Goal: Contribute content: Contribute content

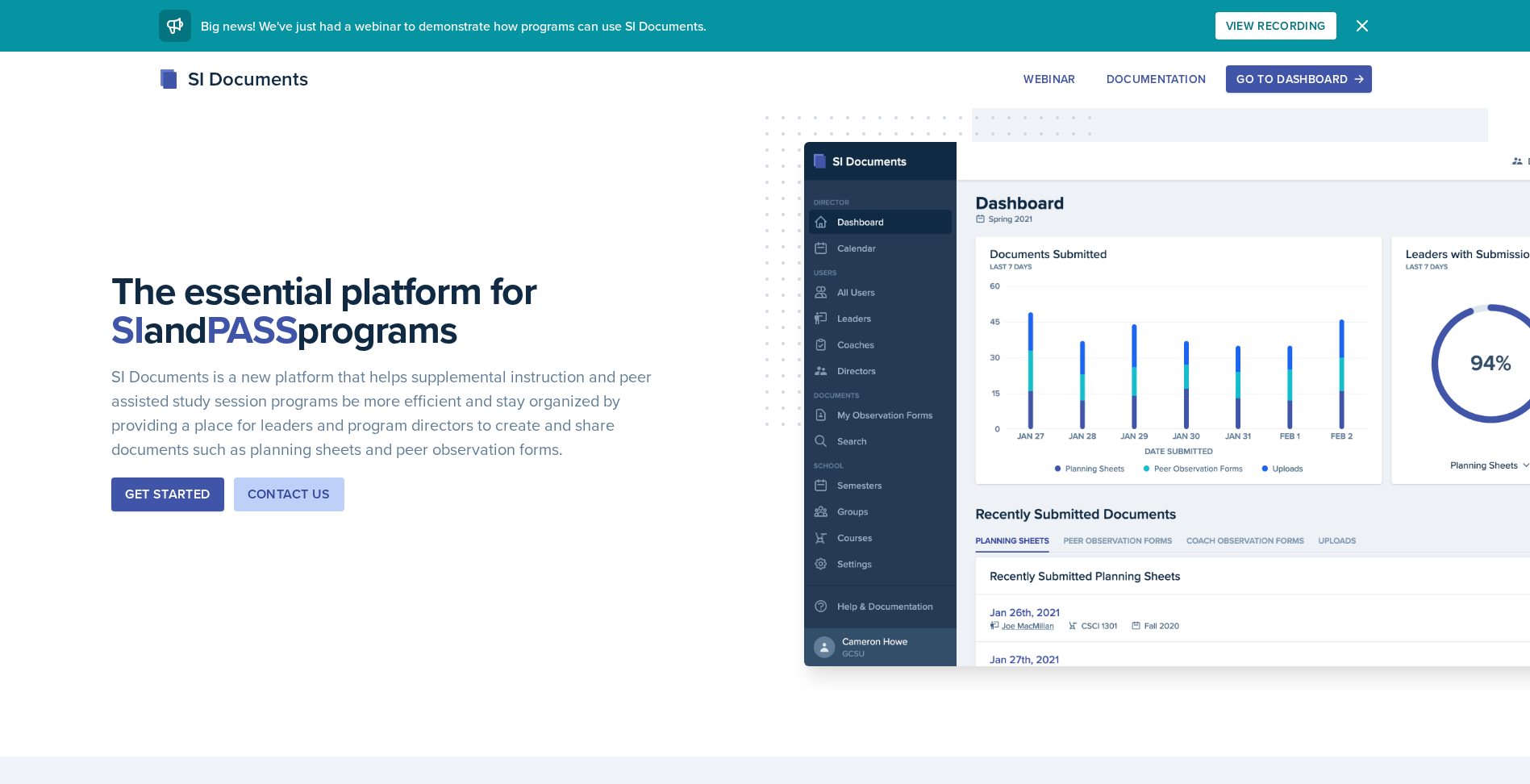
click at [1353, 28] on icon "button" at bounding box center [1362, 25] width 19 height 19
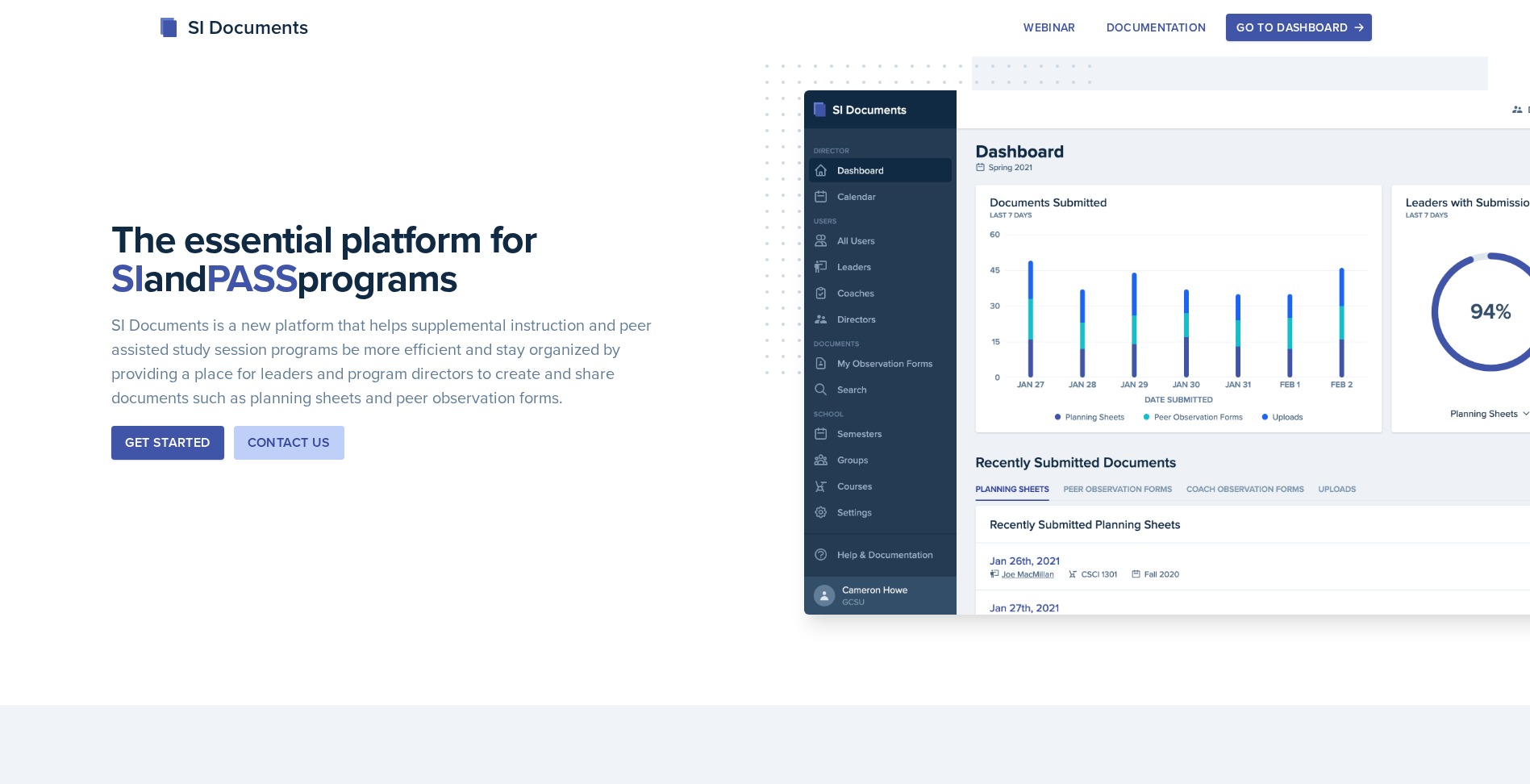
click at [1351, 29] on div "Go to Dashboard" at bounding box center [1299, 27] width 124 height 13
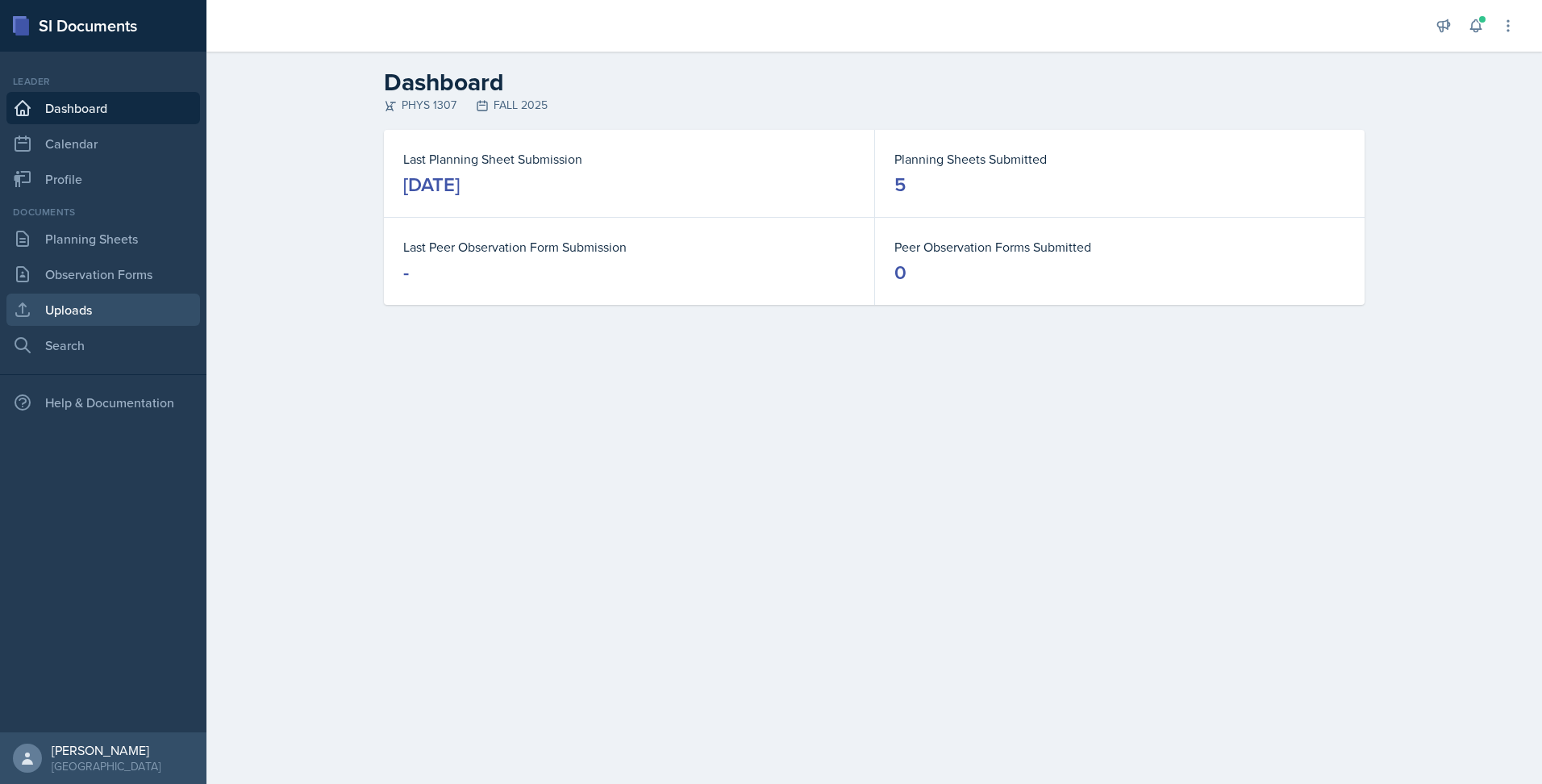
click at [88, 309] on link "Uploads" at bounding box center [103, 310] width 194 height 32
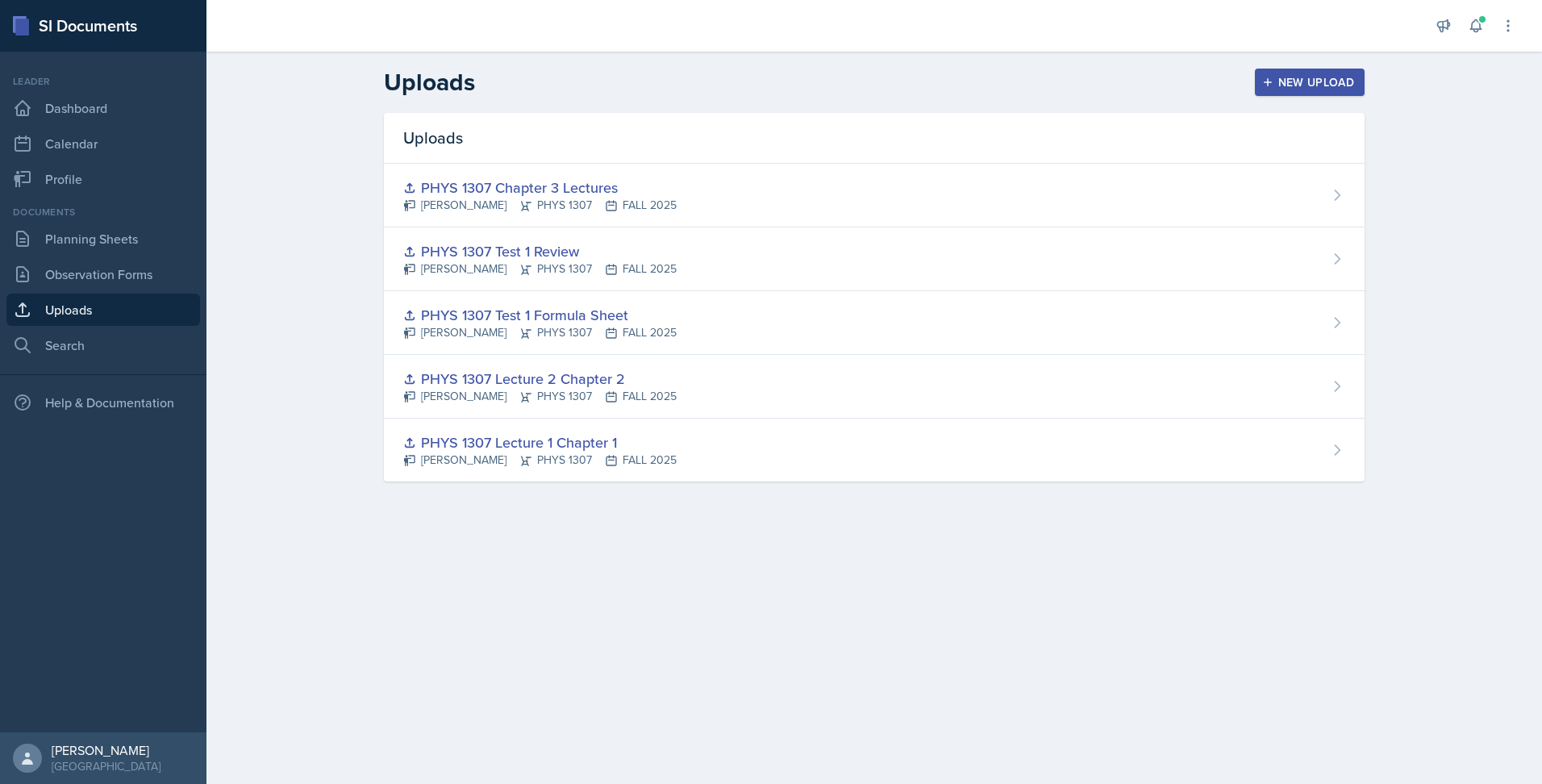
click at [277, 372] on div "Uploads New Upload Uploads PHYS 1307 Chapter 3 Lectures [PERSON_NAME] PHYS 1307…" at bounding box center [874, 286] width 1336 height 469
click at [1306, 86] on div "New Upload" at bounding box center [1311, 82] width 90 height 13
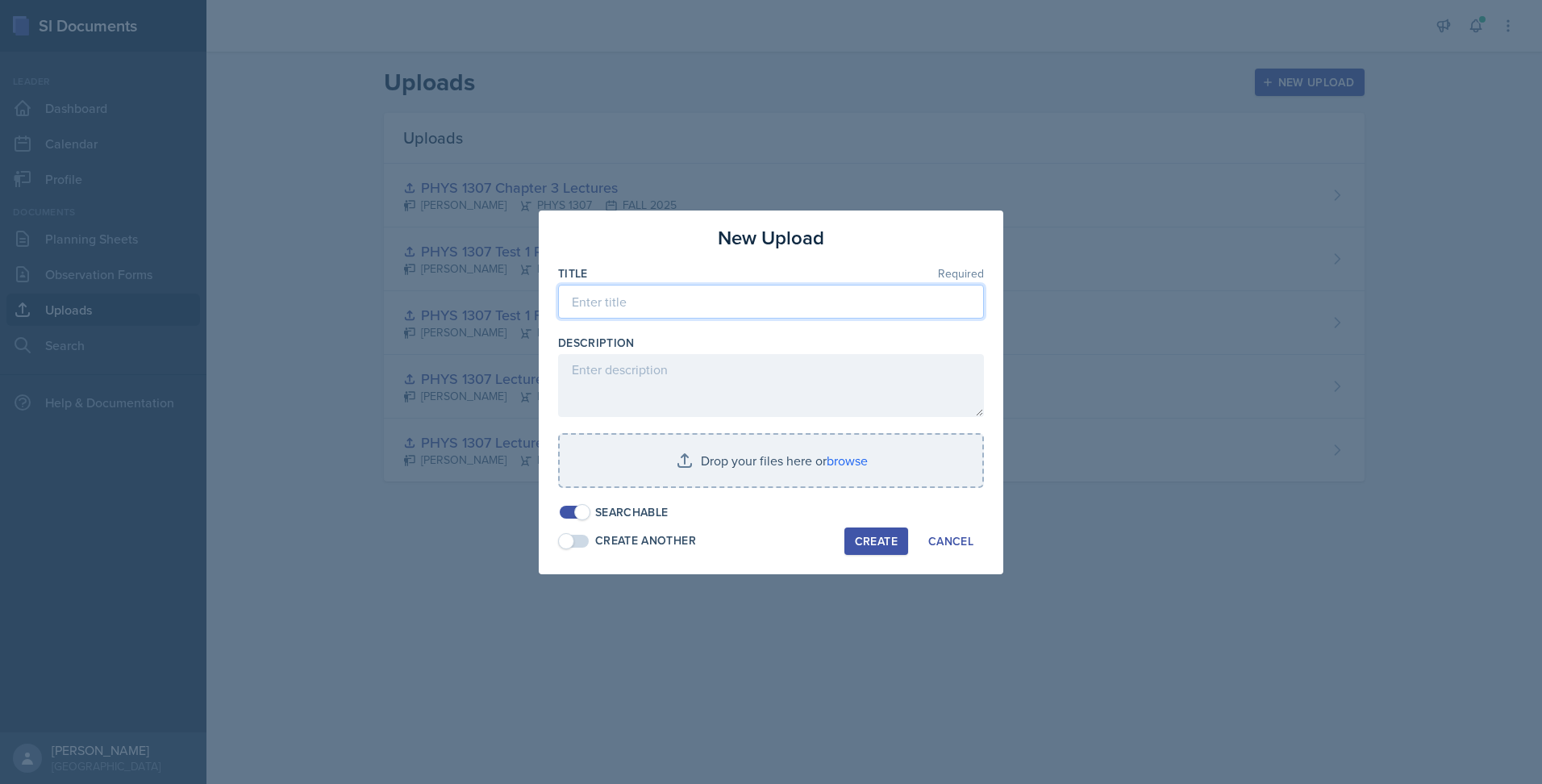
click at [859, 304] on input at bounding box center [771, 302] width 426 height 34
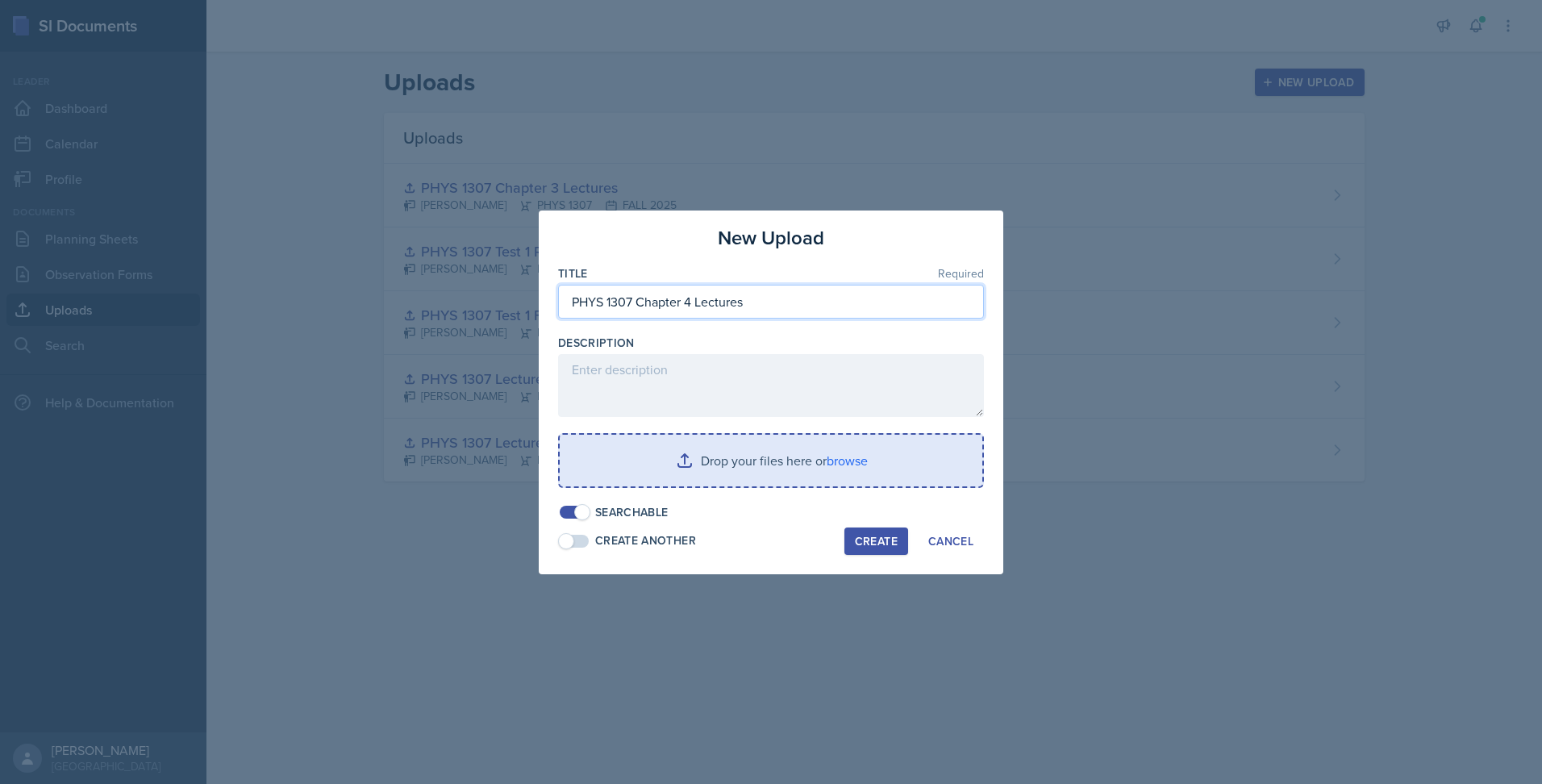
type input "PHYS 1307 Chapter 4 Lectures"
click at [857, 462] on input "file" at bounding box center [771, 461] width 423 height 52
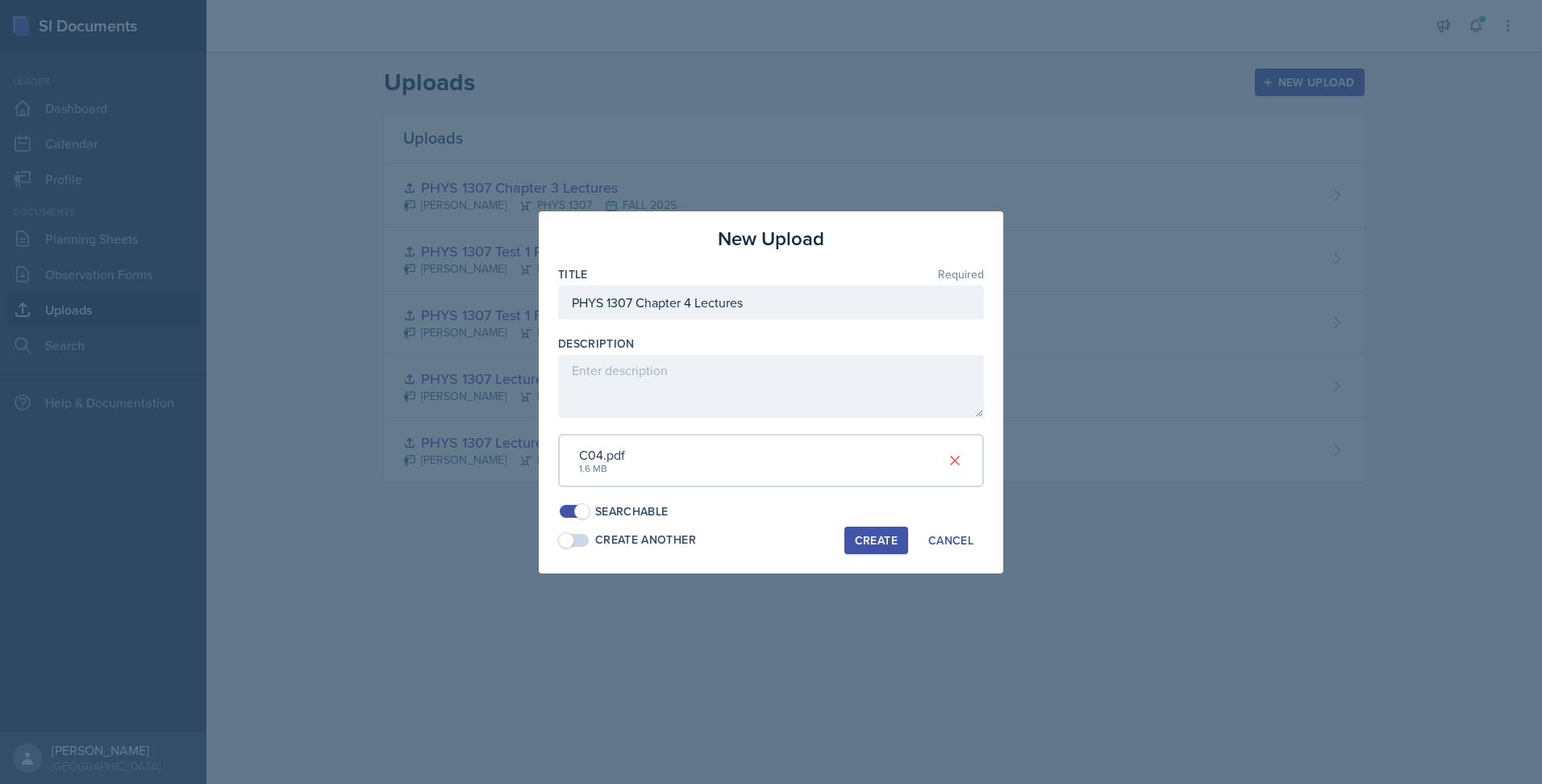
click at [875, 535] on div "Create" at bounding box center [876, 540] width 43 height 13
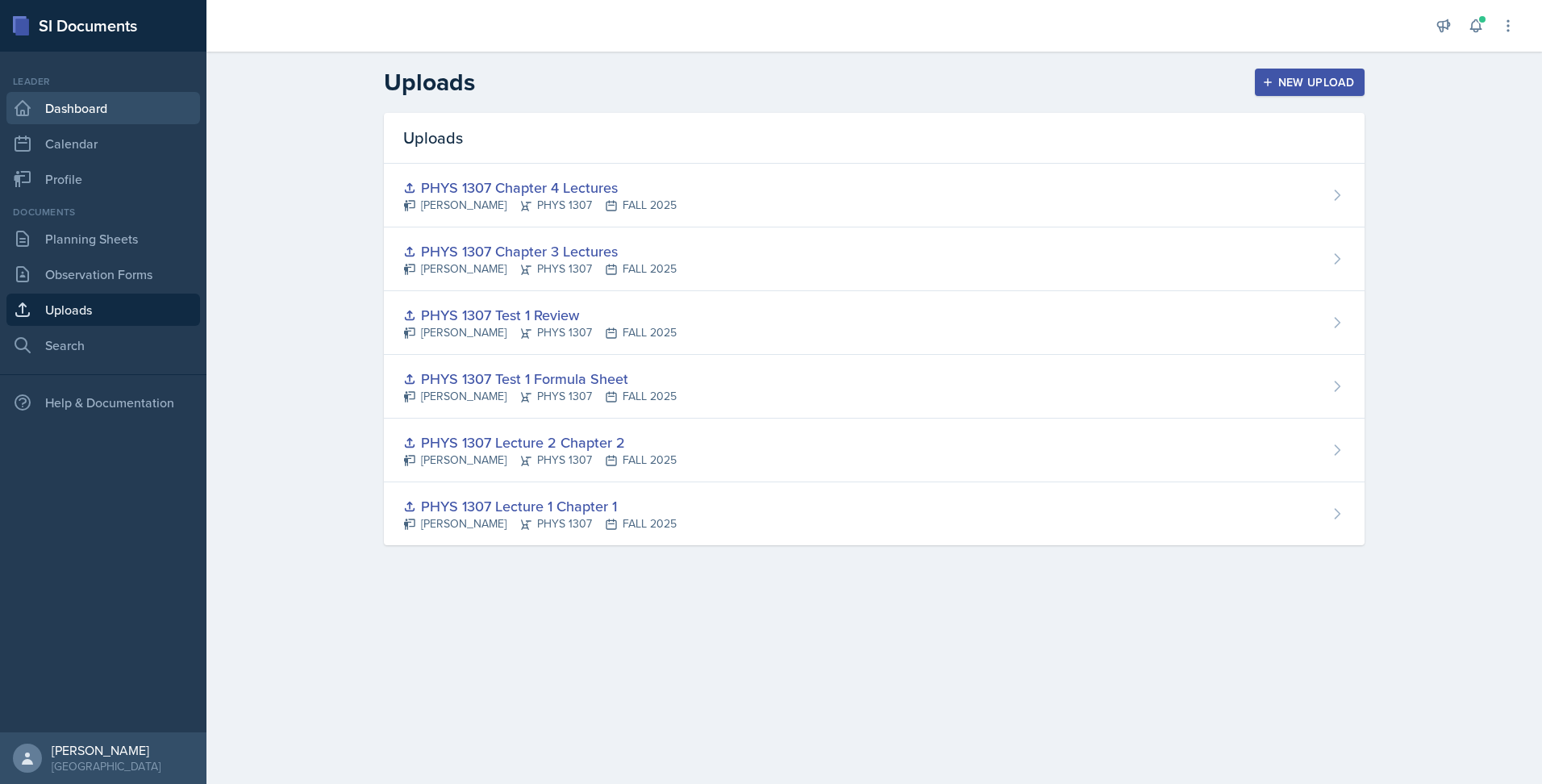
click at [133, 111] on link "Dashboard" at bounding box center [103, 108] width 194 height 32
